Goal: Information Seeking & Learning: Learn about a topic

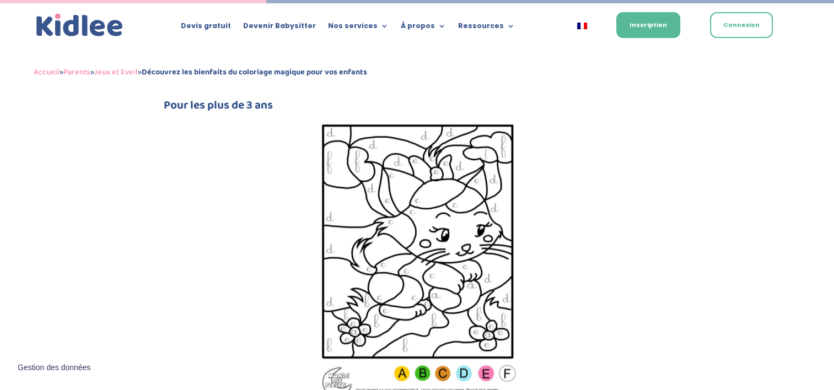
scroll to position [948, 0]
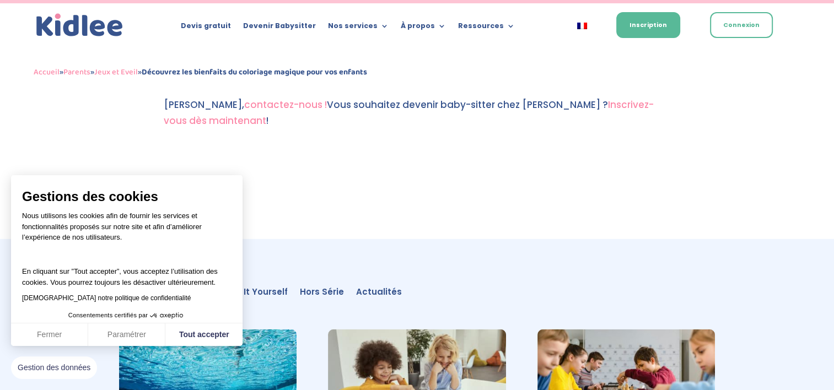
scroll to position [3197, 0]
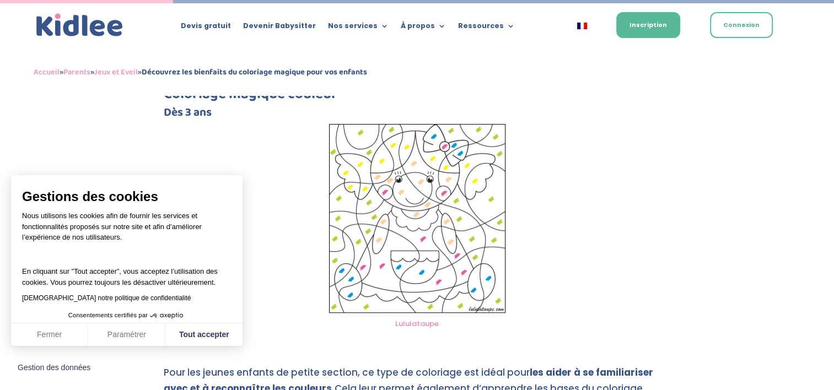
scroll to position [588, 0]
click at [480, 248] on img at bounding box center [417, 219] width 176 height 189
click at [421, 247] on img at bounding box center [417, 219] width 176 height 189
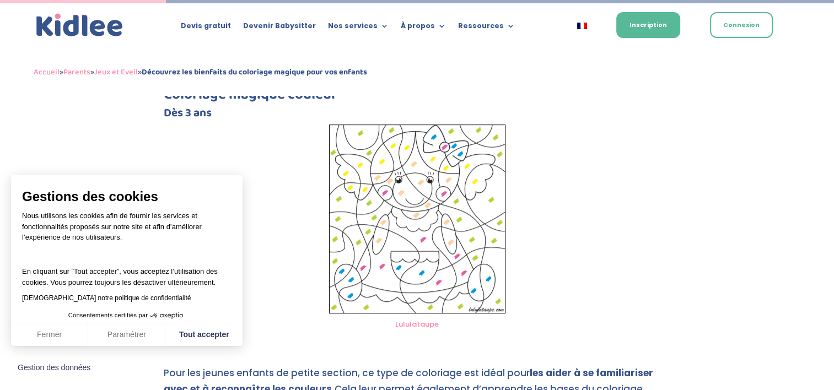
click at [421, 247] on img at bounding box center [417, 219] width 176 height 189
click at [782, 92] on div "Accueil » Parents » Jeux et Eveil » Découvrez les bienfaits du coloriage magiqu…" at bounding box center [417, 73] width 767 height 46
